Goal: Task Accomplishment & Management: Use online tool/utility

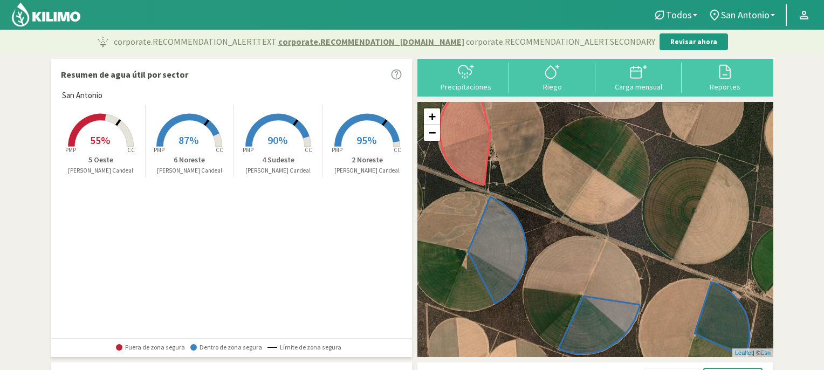
click at [101, 132] on rect at bounding box center [101, 148] width 86 height 86
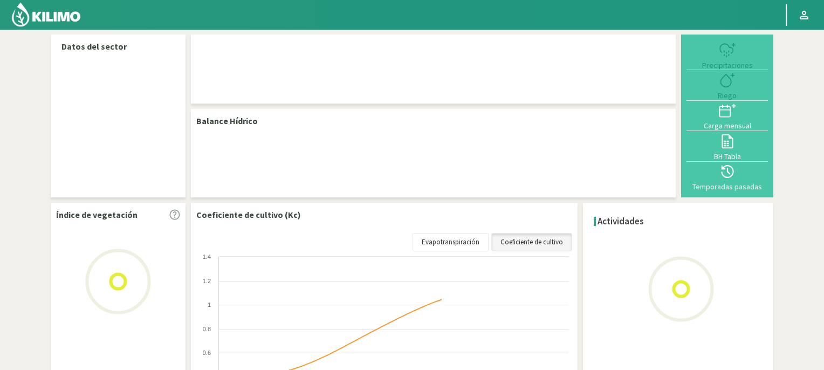
select select "2: Object"
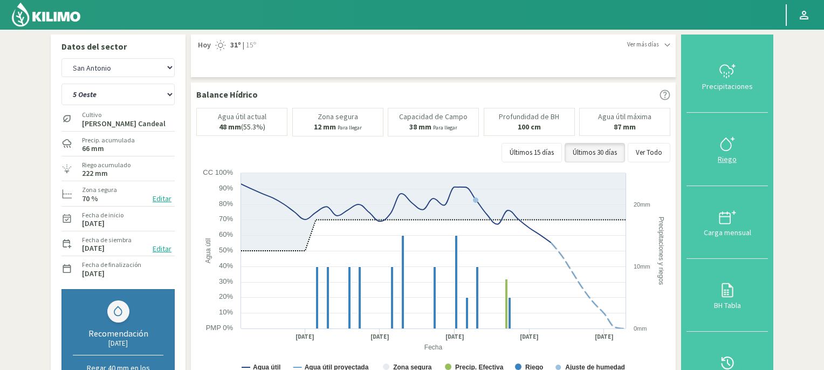
click at [730, 152] on icon at bounding box center [727, 143] width 17 height 17
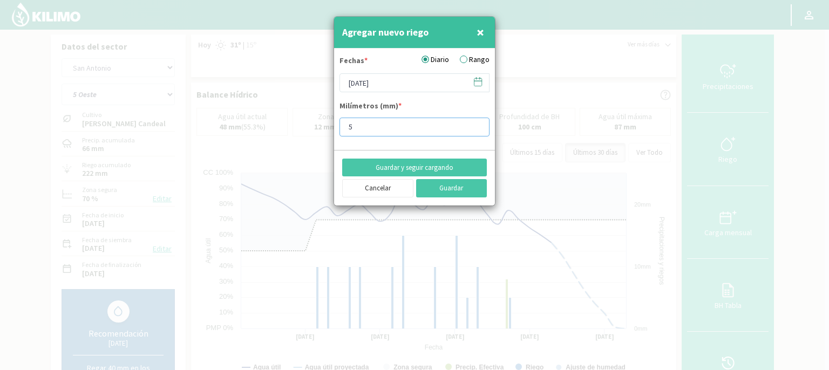
click at [347, 126] on input "5" at bounding box center [414, 127] width 150 height 19
click at [420, 128] on input "15" at bounding box center [414, 127] width 150 height 19
type input "15"
click at [463, 192] on button "Guardar" at bounding box center [451, 188] width 71 height 18
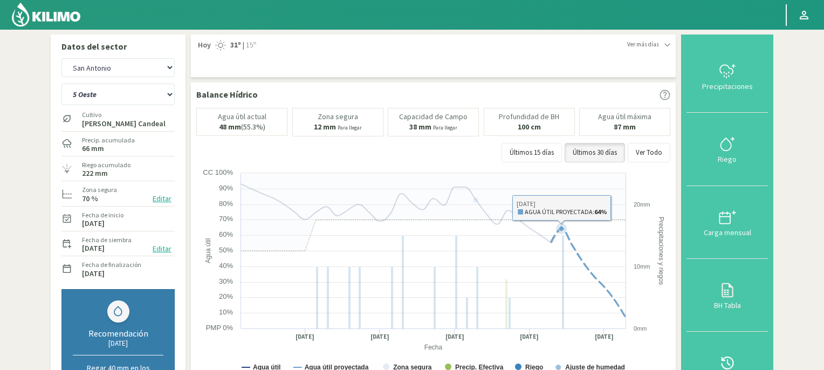
click at [562, 224] on icon at bounding box center [561, 228] width 11 height 11
drag, startPoint x: 562, startPoint y: 224, endPoint x: 497, endPoint y: 175, distance: 81.4
click at [497, 175] on icon at bounding box center [433, 212] width 385 height 78
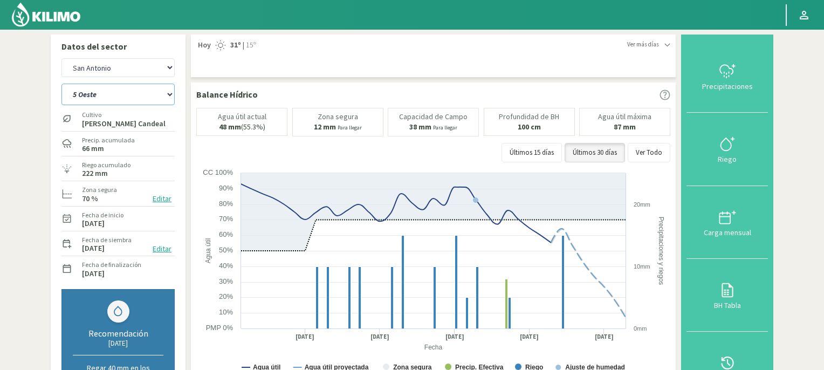
click at [170, 95] on select "2 Noreste 4 Sudeste 5 Oeste 6 Noreste" at bounding box center [117, 95] width 113 height 22
select select "1: Object"
click at [61, 84] on select "2 Noreste 4 Sudeste 5 Oeste 6 Noreste" at bounding box center [117, 95] width 113 height 22
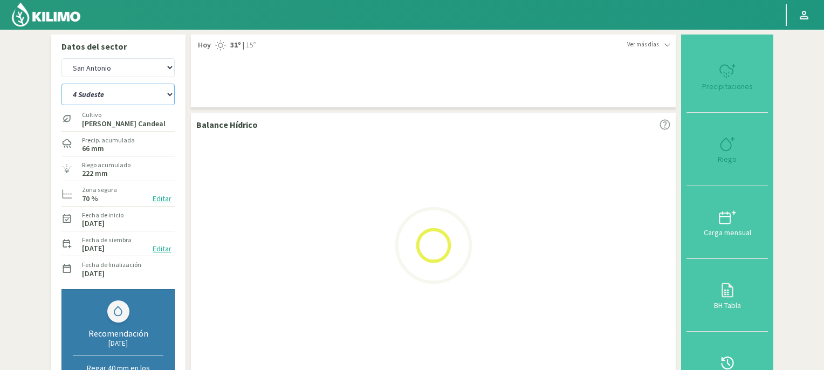
select select "2: Object"
select select "5: Object"
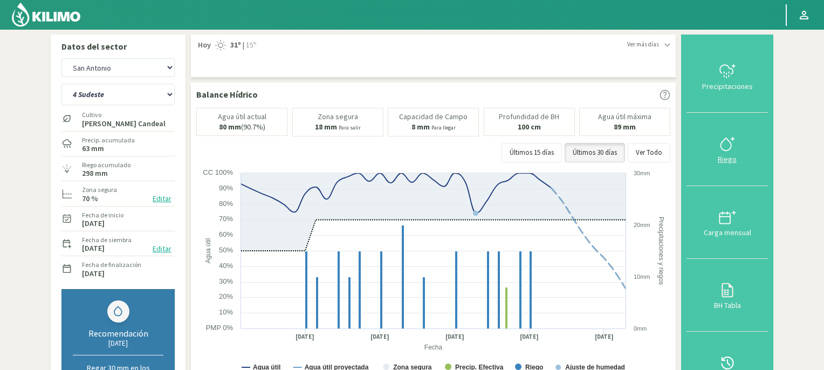
click at [726, 145] on icon at bounding box center [727, 143] width 17 height 17
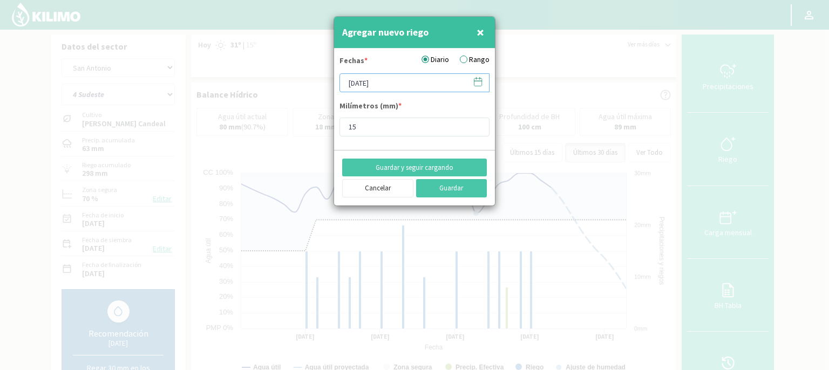
click at [404, 85] on input "[DATE]" at bounding box center [414, 82] width 150 height 19
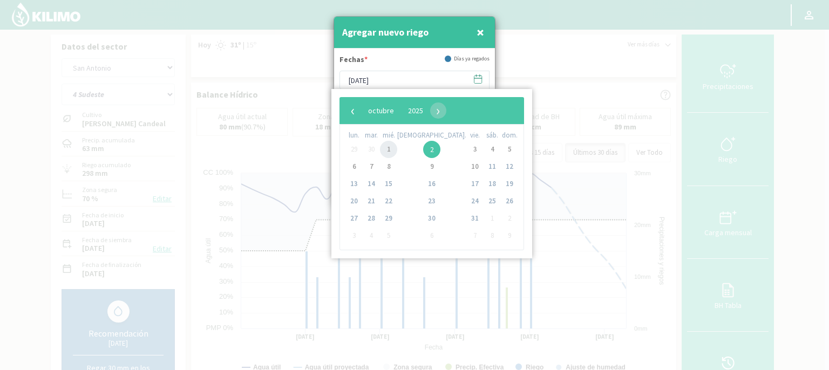
click at [394, 147] on span "1" at bounding box center [388, 149] width 17 height 17
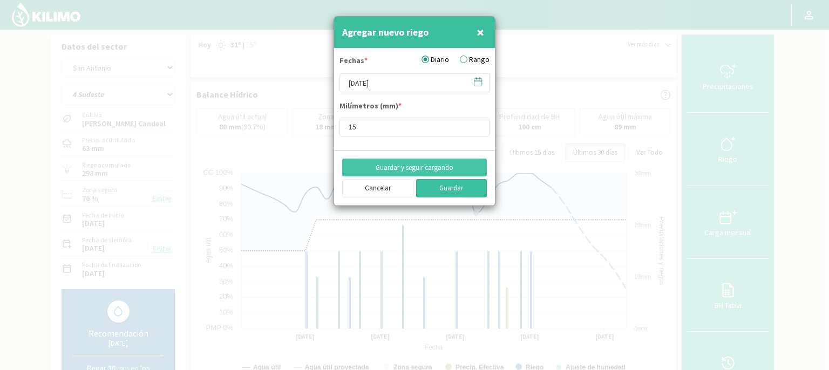
click at [449, 189] on button "Guardar" at bounding box center [451, 188] width 71 height 18
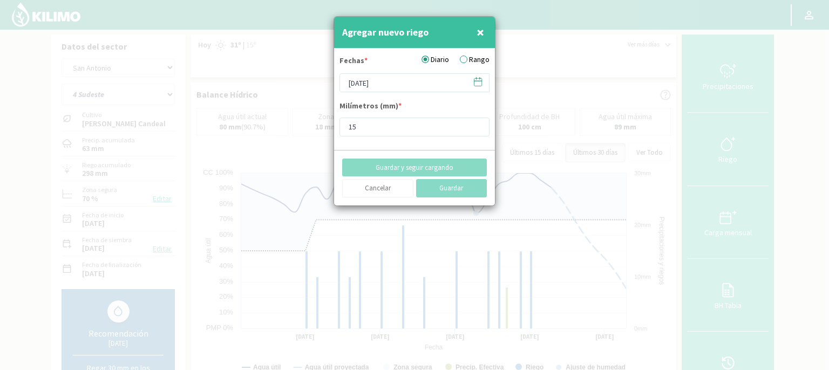
type input "[DATE]"
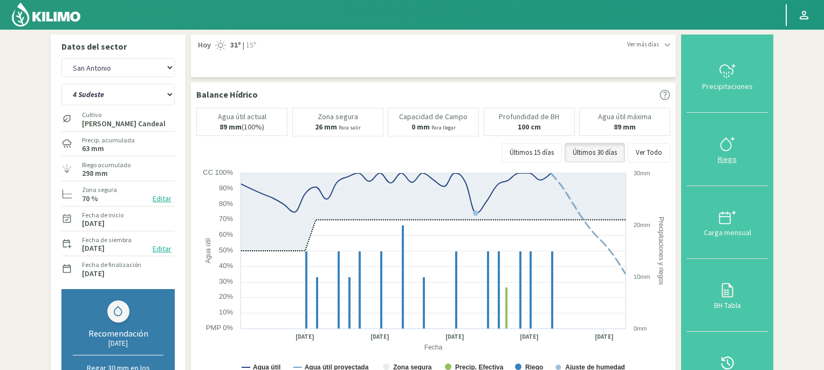
click at [730, 145] on icon at bounding box center [727, 143] width 17 height 17
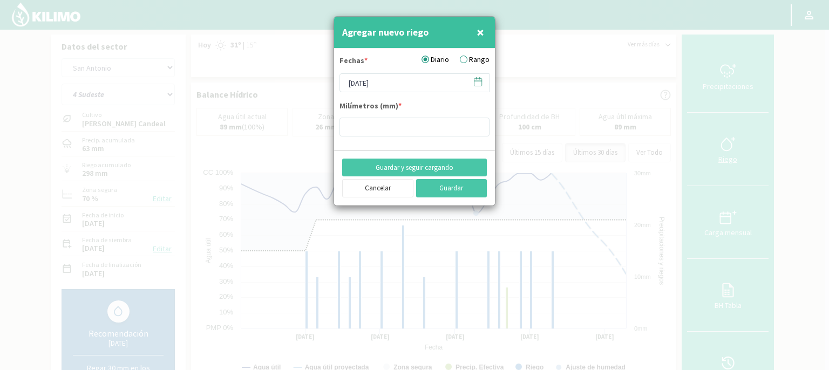
type input "15"
click at [430, 83] on input "[DATE]" at bounding box center [414, 82] width 150 height 19
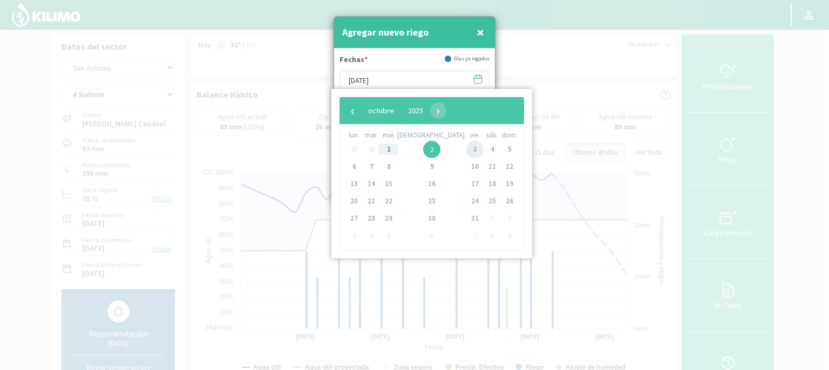
click at [466, 151] on span "3" at bounding box center [474, 149] width 17 height 17
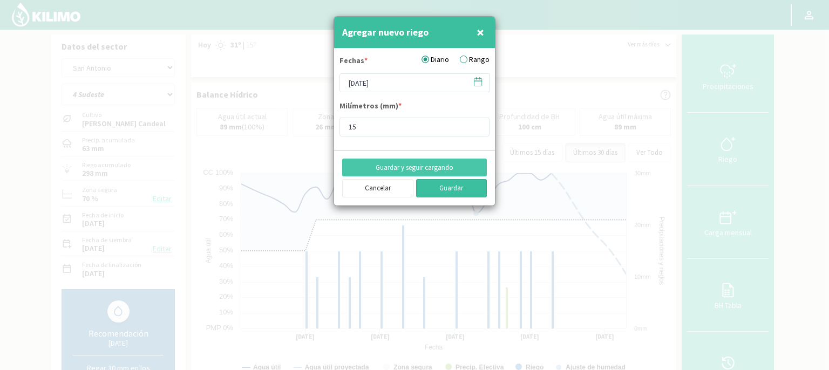
click at [447, 190] on button "Guardar" at bounding box center [451, 188] width 71 height 18
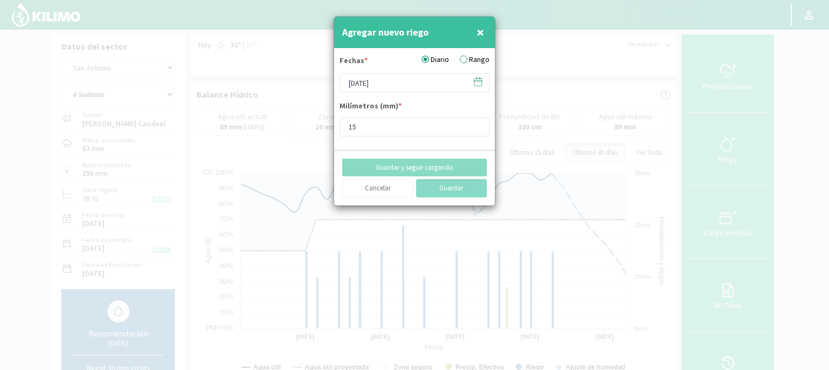
type input "[DATE]"
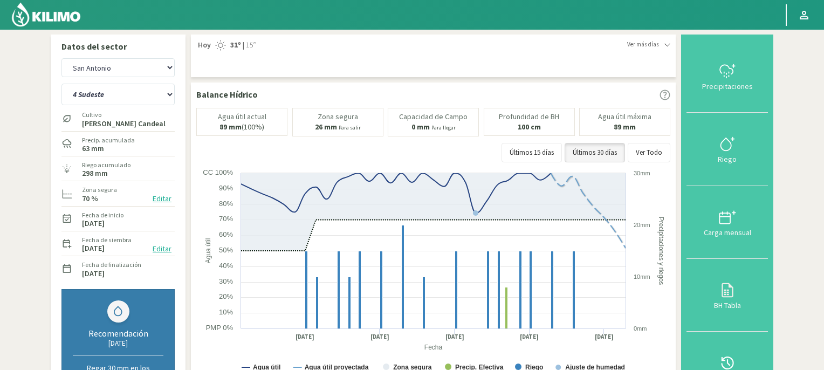
scroll to position [324, 0]
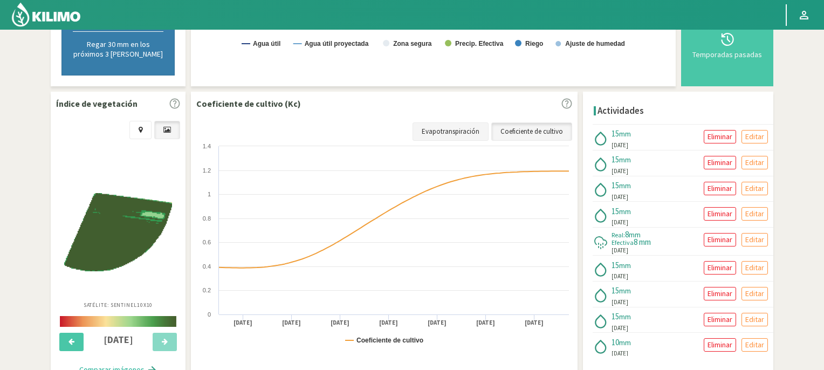
click at [452, 133] on link "Evapotranspiración" at bounding box center [451, 131] width 76 height 18
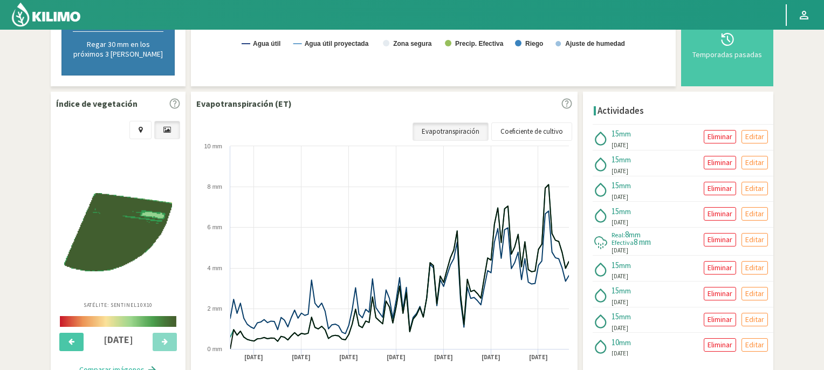
scroll to position [0, 0]
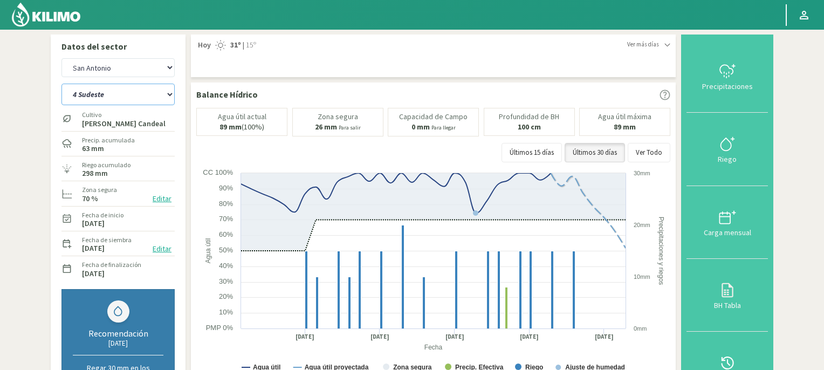
click at [171, 91] on select "2 Noreste 4 Sudeste 5 Oeste 6 Noreste" at bounding box center [117, 95] width 113 height 22
select select "7: Object"
click at [61, 84] on select "2 Noreste 4 Sudeste 5 Oeste 6 Noreste" at bounding box center [117, 95] width 113 height 22
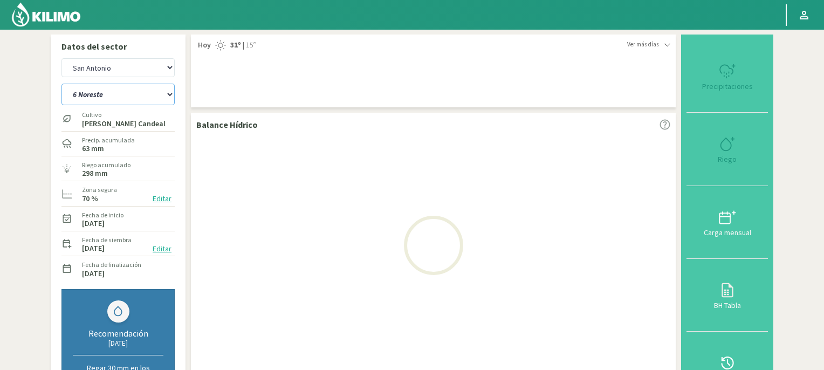
select select "4: Object"
select select "11: Object"
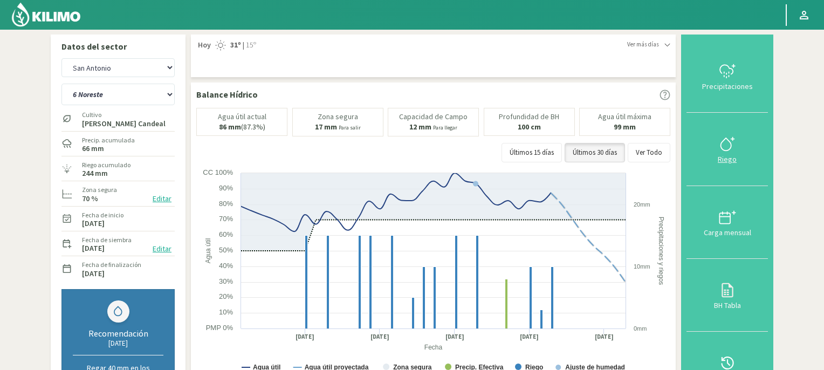
click at [728, 141] on icon at bounding box center [727, 143] width 17 height 17
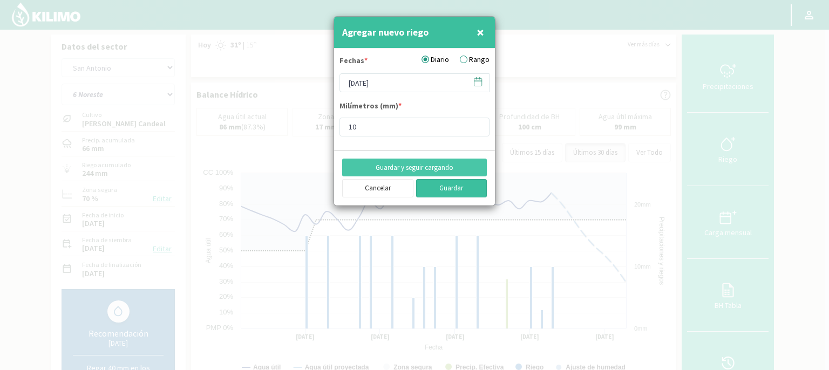
click at [464, 188] on button "Guardar" at bounding box center [451, 188] width 71 height 18
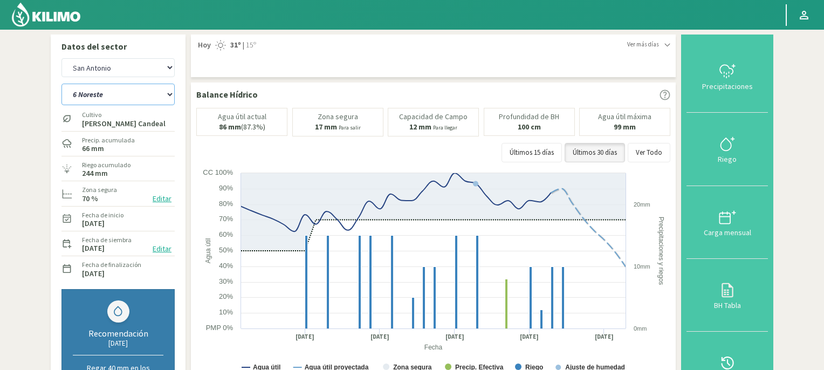
click at [172, 93] on select "2 Noreste 4 Sudeste 5 Oeste 6 Noreste" at bounding box center [117, 95] width 113 height 22
select select "8: Object"
click at [61, 84] on select "2 Noreste 4 Sudeste 5 Oeste 6 Noreste" at bounding box center [117, 95] width 113 height 22
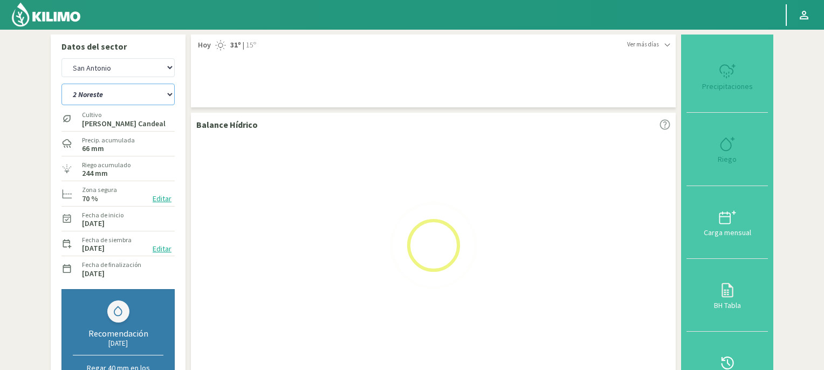
select select "6: Object"
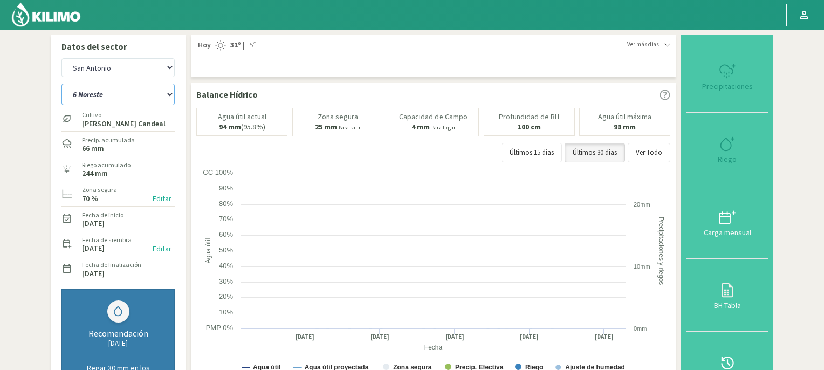
select select "12: Object"
